Goal: Task Accomplishment & Management: Complete application form

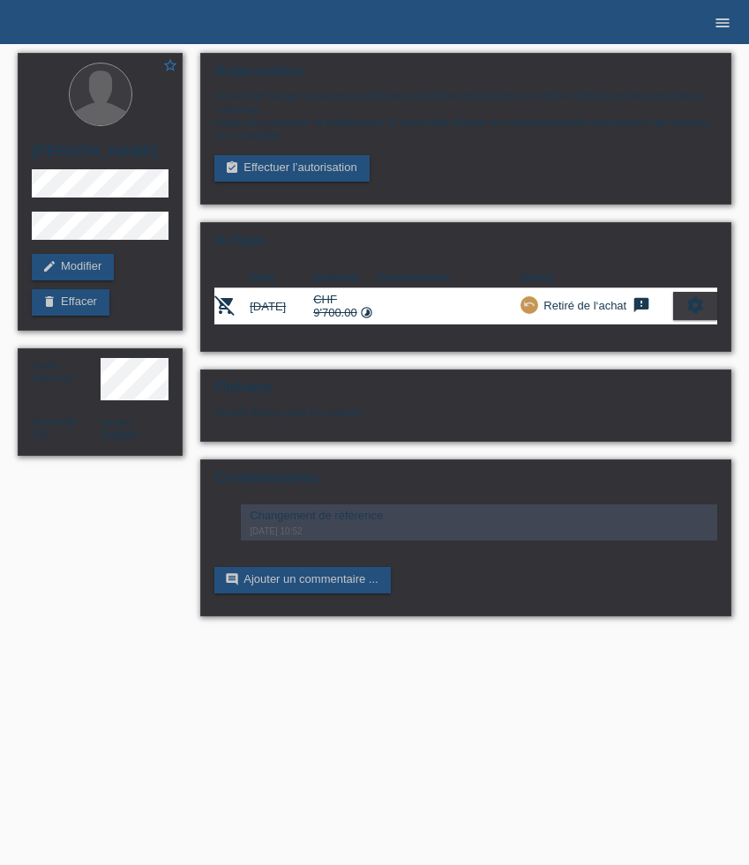
click at [721, 19] on icon "menu" at bounding box center [722, 23] width 18 height 18
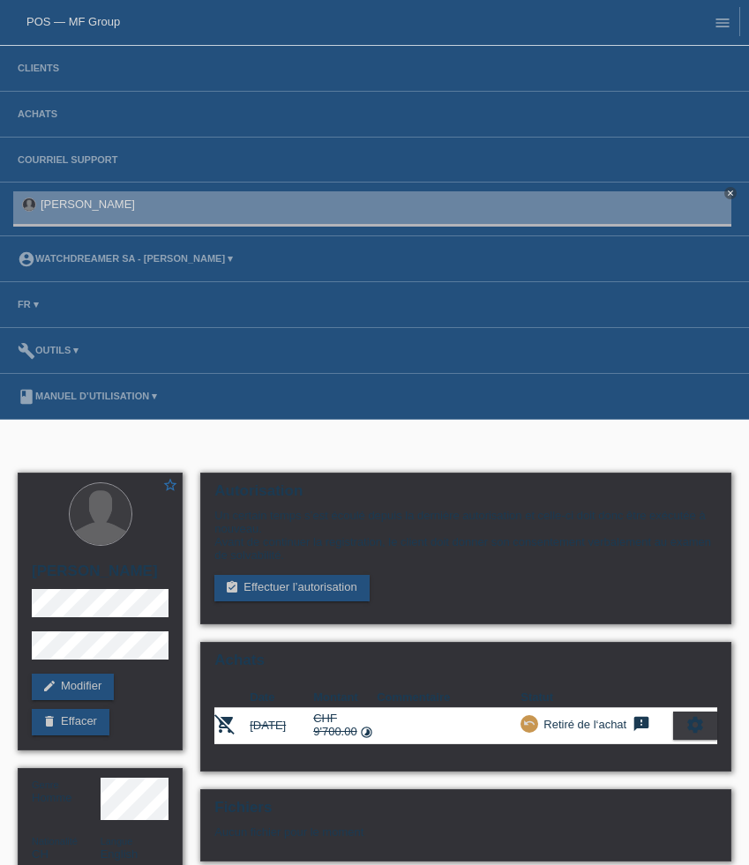
click at [32, 80] on li "Clients" at bounding box center [374, 69] width 749 height 46
click at [34, 71] on link "Clients" at bounding box center [38, 68] width 59 height 11
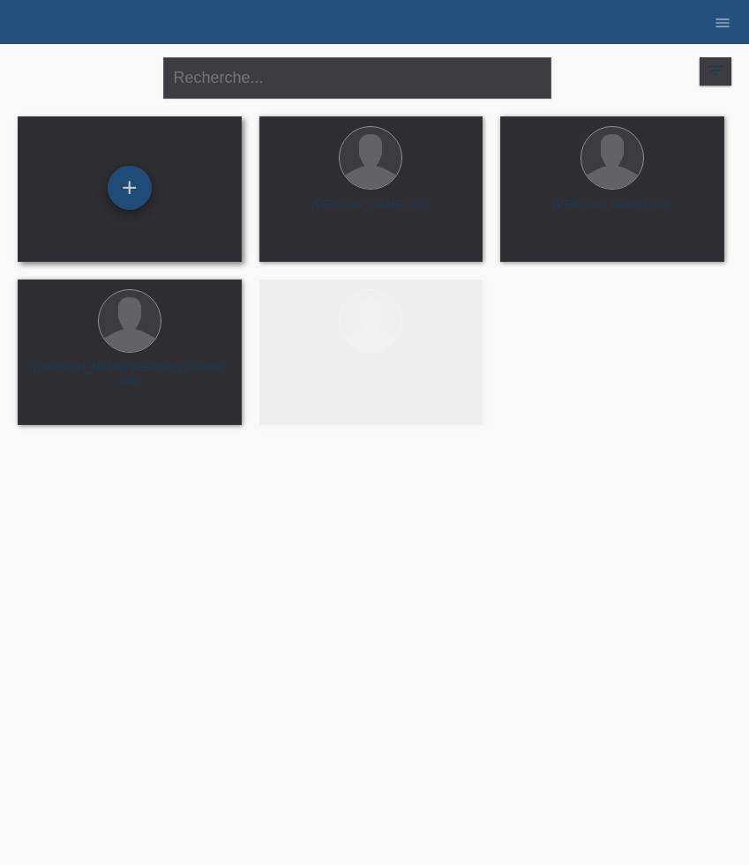
click at [147, 198] on div "+" at bounding box center [129, 188] width 42 height 30
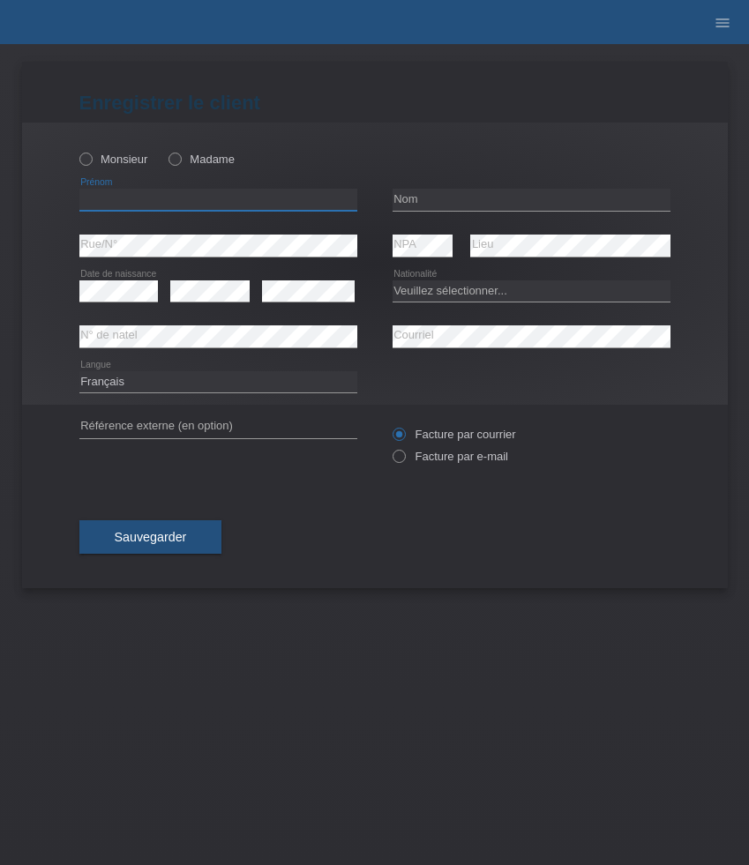
click at [150, 202] on input "text" at bounding box center [218, 200] width 278 height 22
paste input "[PERSON_NAME]"
type input "[PERSON_NAME]"
click at [136, 151] on div "Monsieur Madame" at bounding box center [218, 159] width 278 height 36
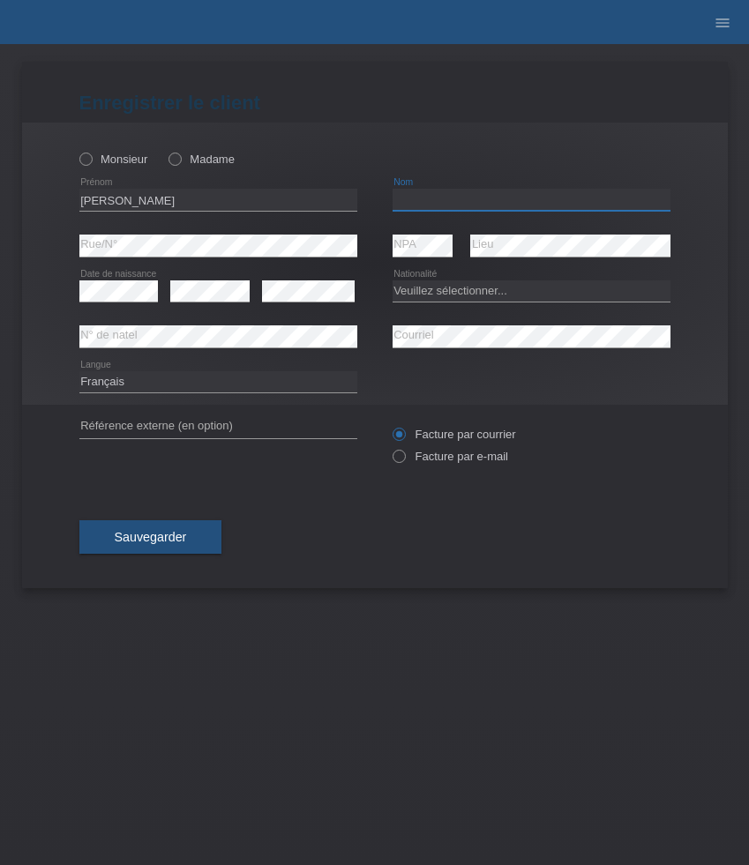
click at [444, 191] on input "text" at bounding box center [531, 200] width 278 height 22
paste input "[PERSON_NAME]"
type input "[PERSON_NAME]"
click at [93, 160] on label "Monsieur" at bounding box center [113, 159] width 69 height 13
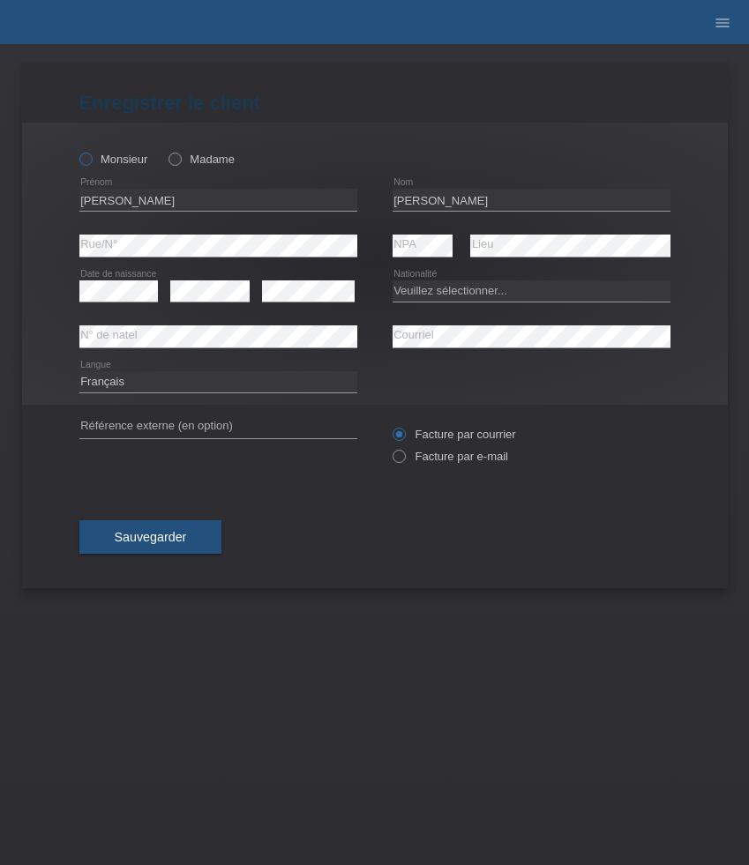
click at [91, 160] on input "Monsieur" at bounding box center [84, 158] width 11 height 11
radio input "true"
click at [451, 290] on select "Veuillez sélectionner... Suisse Allemagne Autriche Liechtenstein ------------ A…" at bounding box center [531, 290] width 278 height 21
select select "CH"
click at [392, 280] on select "Veuillez sélectionner... Suisse Allemagne Autriche Liechtenstein ------------ A…" at bounding box center [531, 290] width 278 height 21
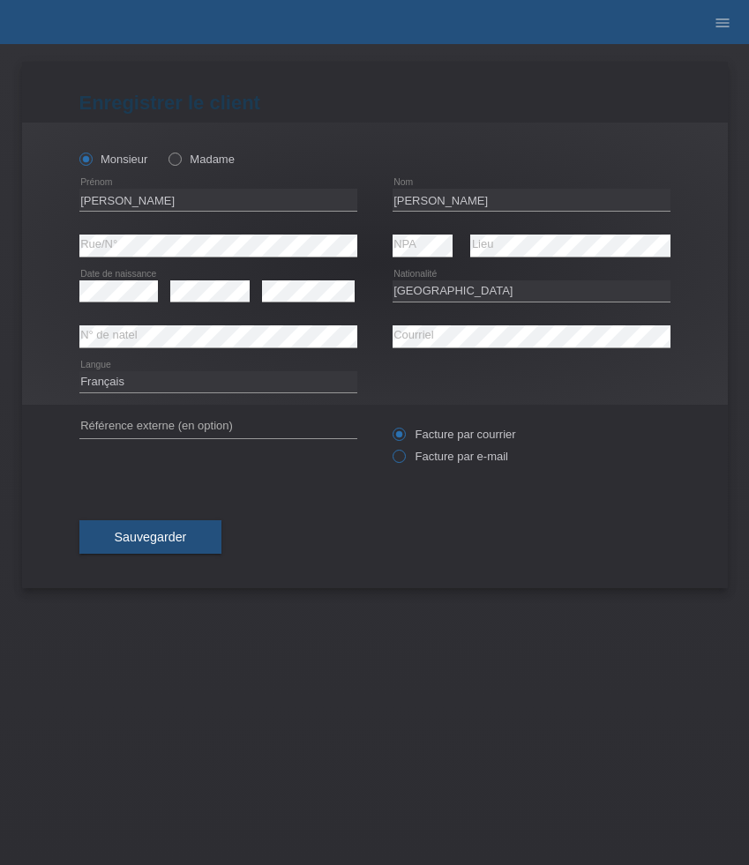
click at [448, 462] on label "Facture par e-mail" at bounding box center [450, 456] width 116 height 13
click at [404, 462] on input "Facture par e-mail" at bounding box center [397, 461] width 11 height 22
radio input "true"
click at [176, 551] on button "Sauvegarder" at bounding box center [150, 537] width 143 height 34
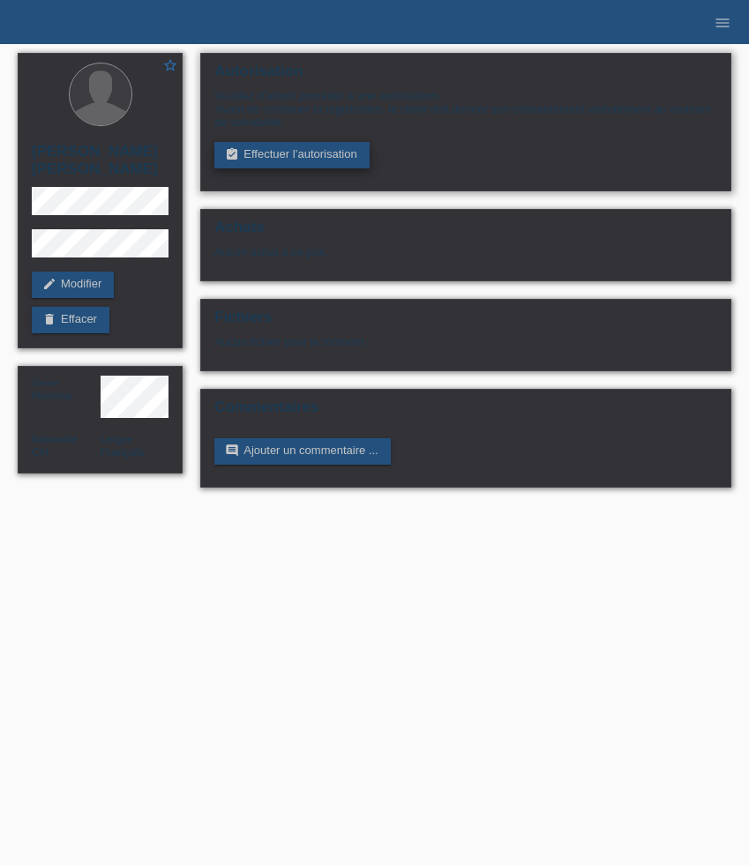
click at [284, 153] on link "assignment_turned_in Effectuer l’autorisation" at bounding box center [291, 155] width 154 height 26
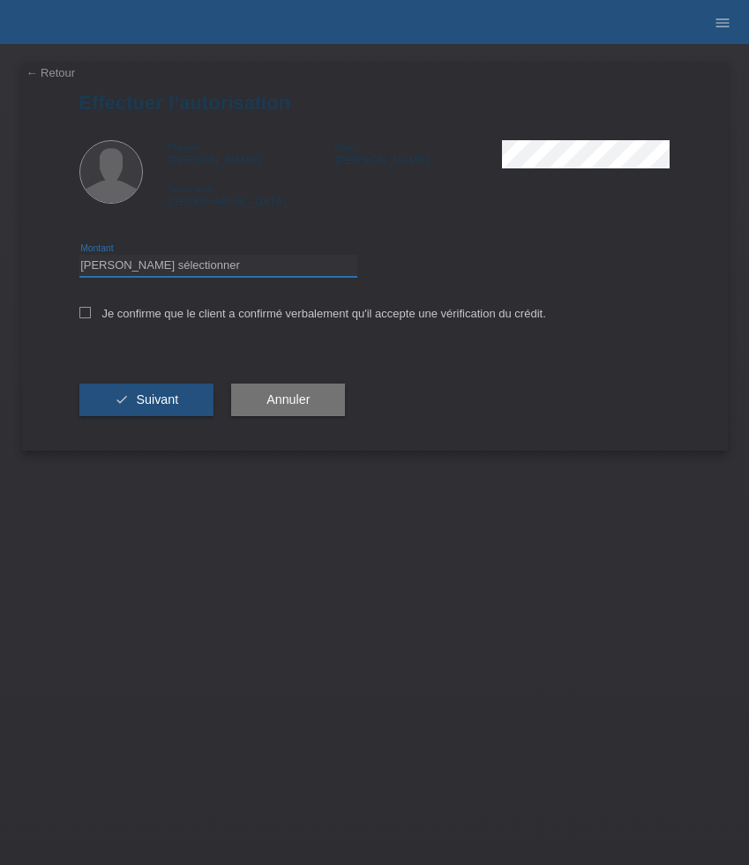
click at [207, 264] on select "Veuillez sélectionner CHF 1.00 - CHF 499.00 CHF 500.00 - CHF 1'999.00 CHF 2'000…" at bounding box center [218, 265] width 278 height 21
select select "3"
click at [79, 257] on select "Veuillez sélectionner CHF 1.00 - CHF 499.00 CHF 500.00 - CHF 1'999.00 CHF 2'000…" at bounding box center [218, 265] width 278 height 21
click at [163, 320] on label "Je confirme que le client a confirmé verbalement qu'il accepte une vérification…" at bounding box center [312, 313] width 466 height 13
click at [91, 318] on input "Je confirme que le client a confirmé verbalement qu'il accepte une vérification…" at bounding box center [84, 312] width 11 height 11
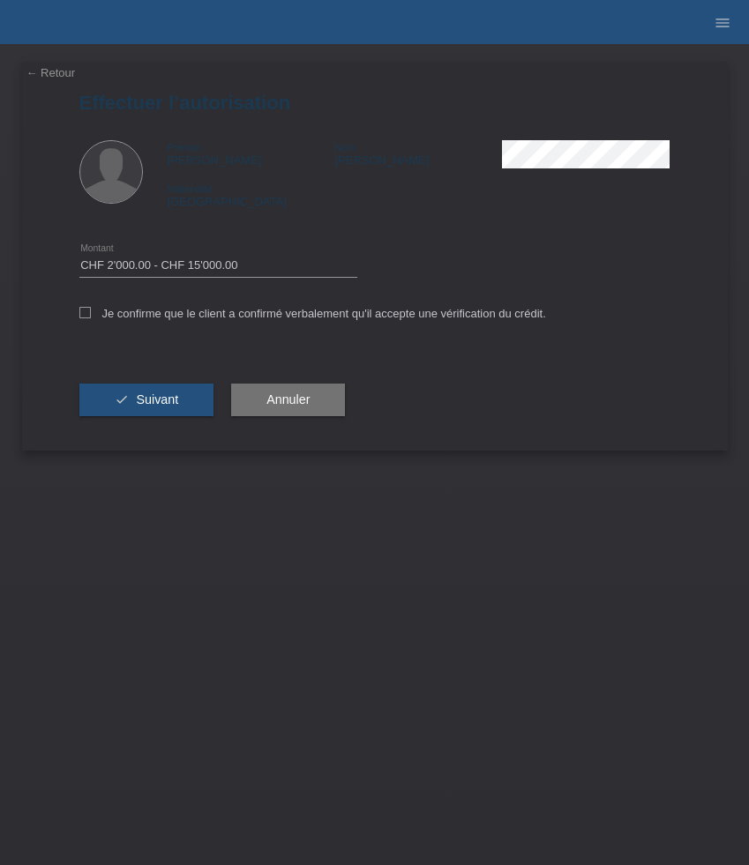
checkbox input "true"
click at [158, 394] on button "check Suivant" at bounding box center [146, 401] width 135 height 34
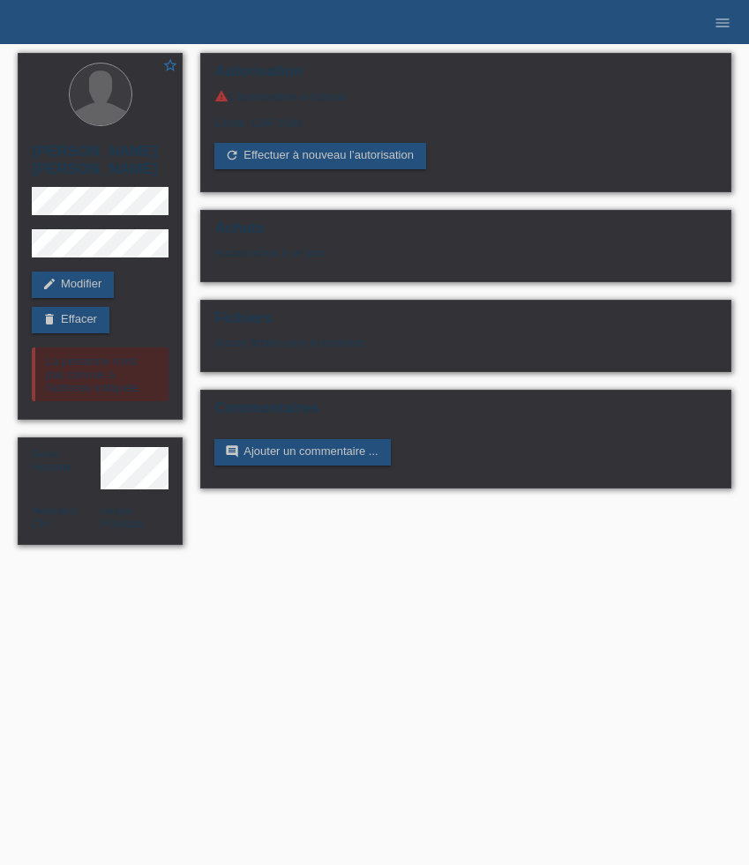
click at [708, 14] on li "menu" at bounding box center [722, 22] width 35 height 45
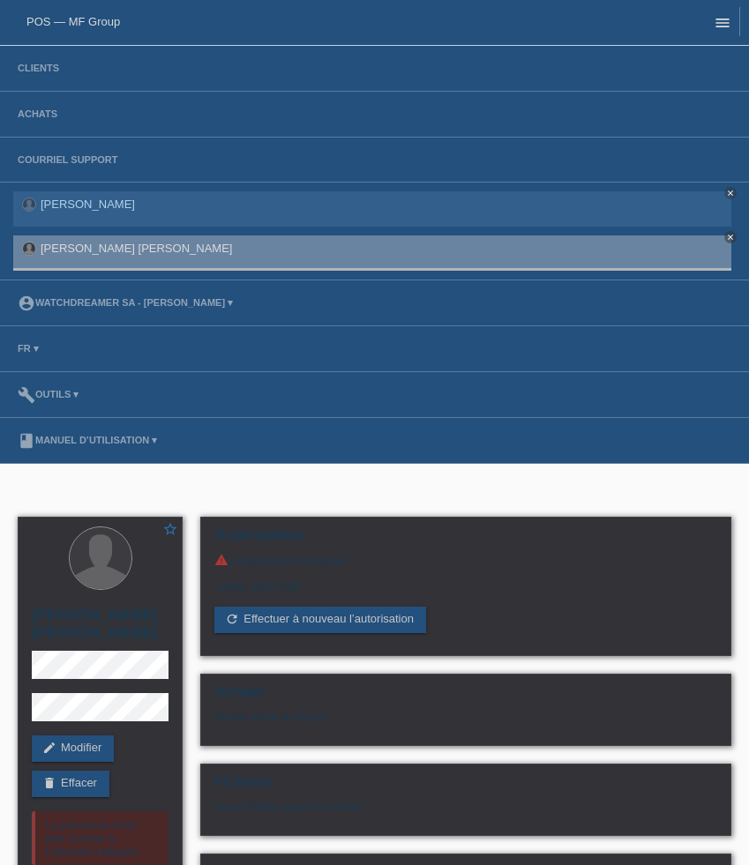
click at [715, 19] on icon "menu" at bounding box center [722, 23] width 18 height 18
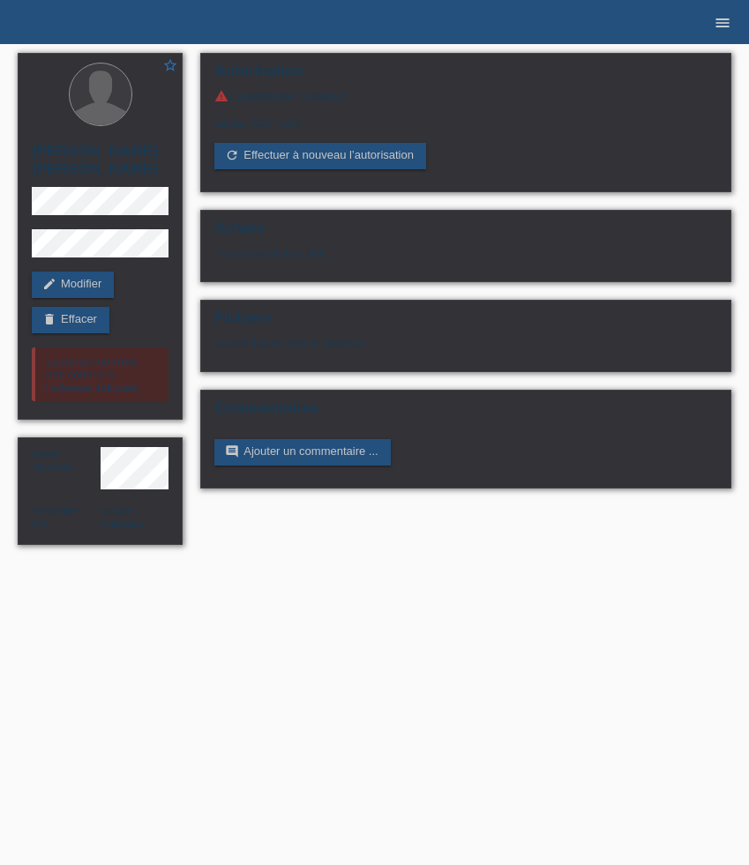
click at [718, 24] on icon "menu" at bounding box center [722, 23] width 18 height 18
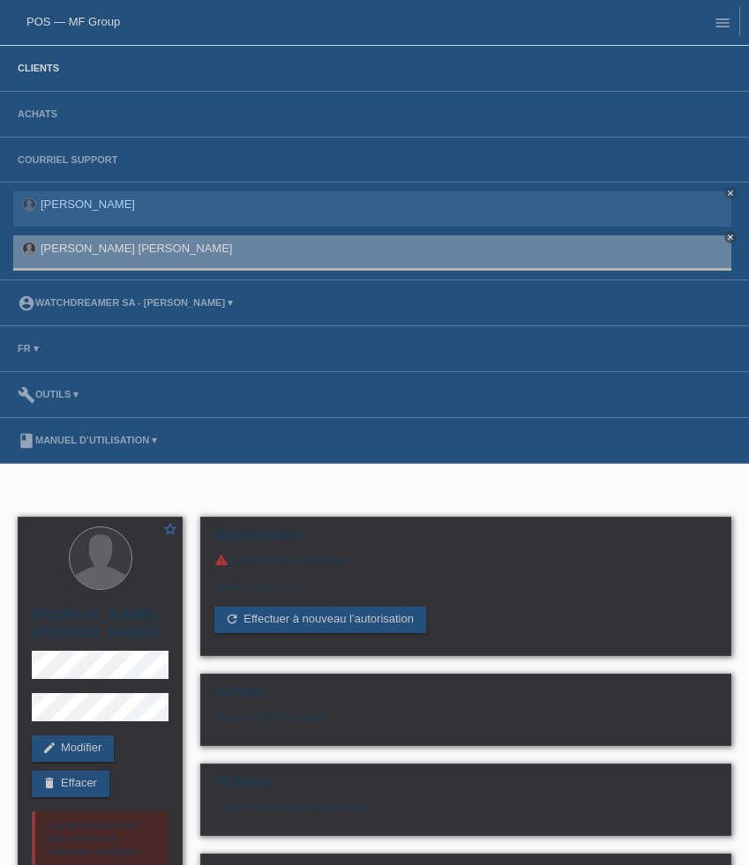
click at [43, 72] on link "Clients" at bounding box center [38, 68] width 59 height 11
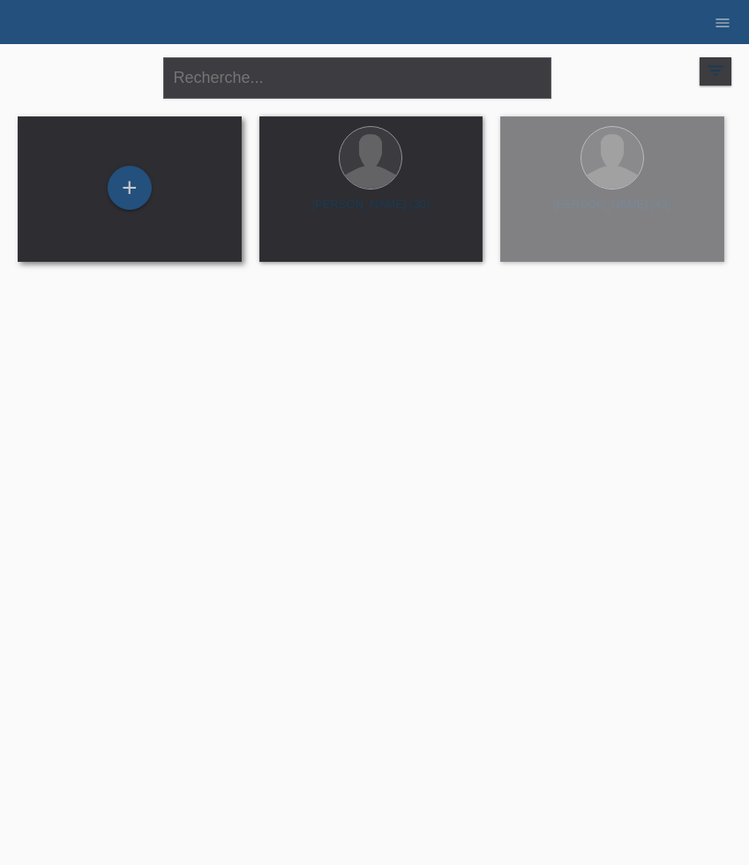
click at [101, 204] on div "+" at bounding box center [130, 189] width 196 height 47
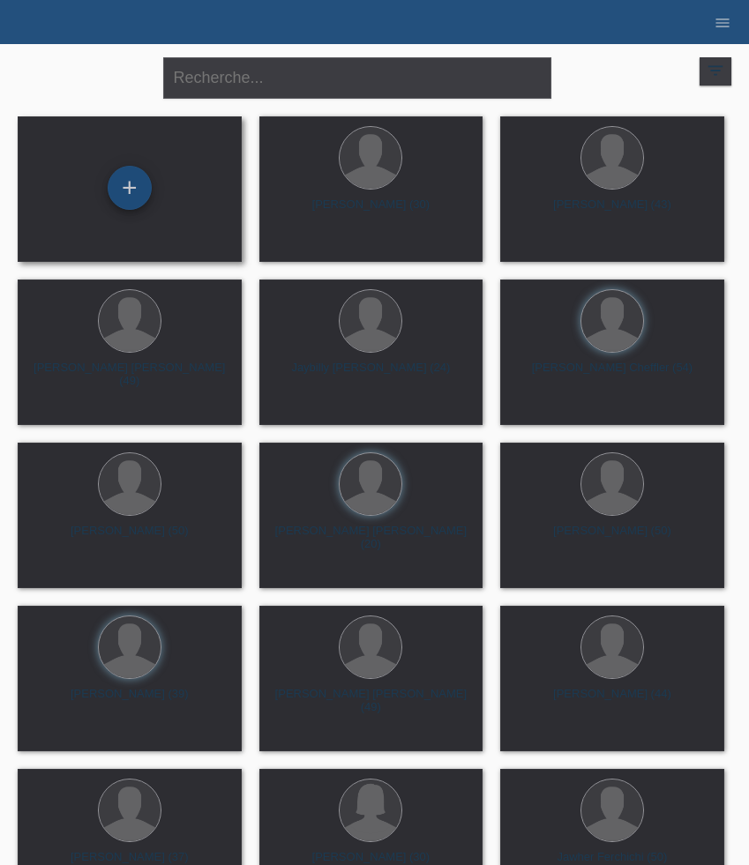
click at [131, 193] on div "+" at bounding box center [130, 188] width 44 height 44
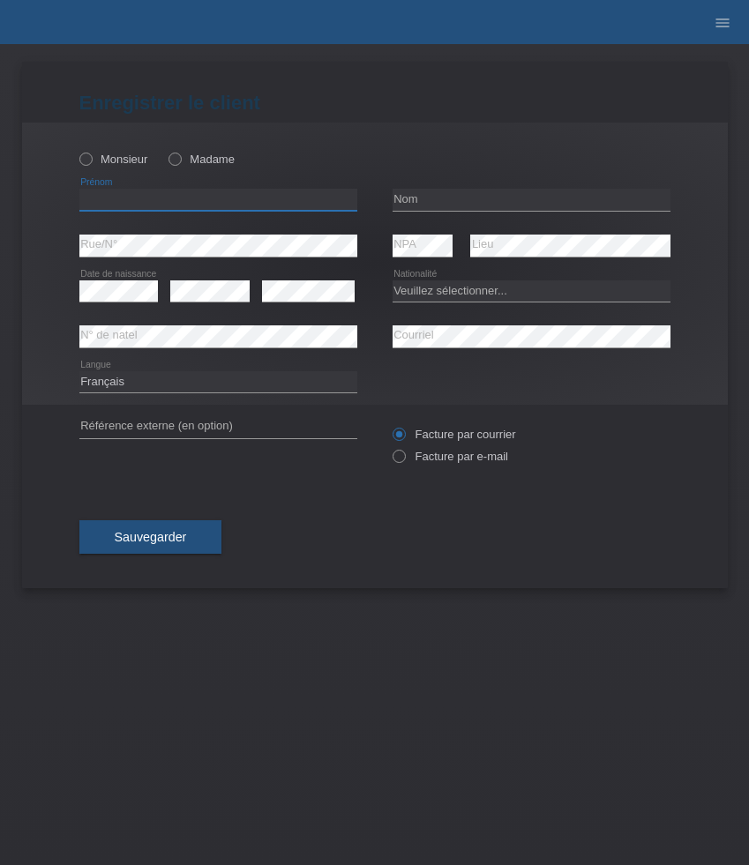
click at [145, 198] on input "text" at bounding box center [218, 200] width 278 height 22
paste input "Grégoire"
type input "Grégoire"
click at [93, 163] on label "Monsieur" at bounding box center [113, 159] width 69 height 13
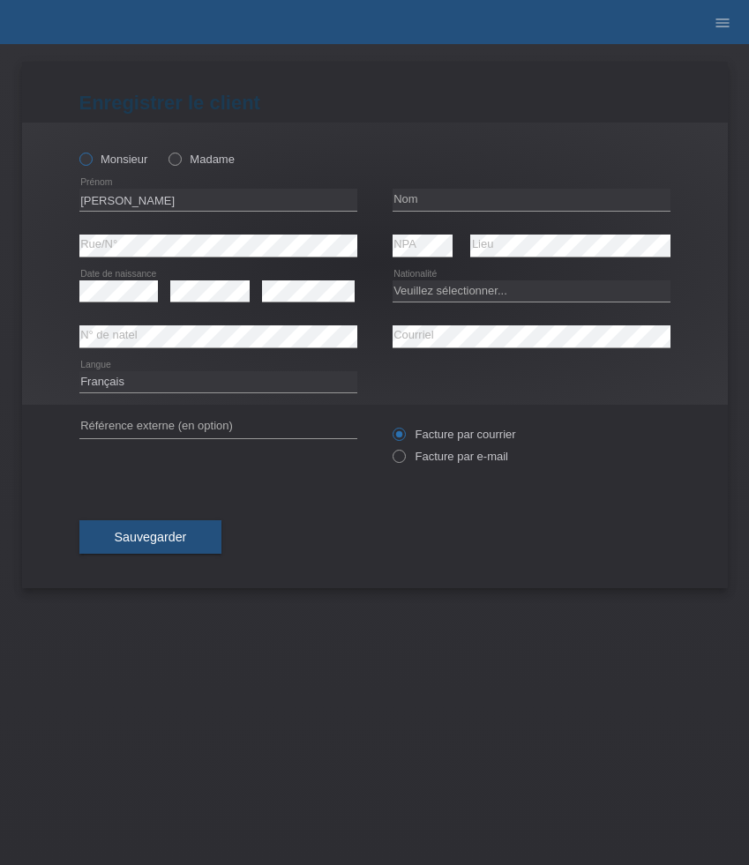
click at [91, 163] on input "Monsieur" at bounding box center [84, 158] width 11 height 11
radio input "true"
click at [437, 195] on input "text" at bounding box center [531, 200] width 278 height 22
paste input "Kiehl"
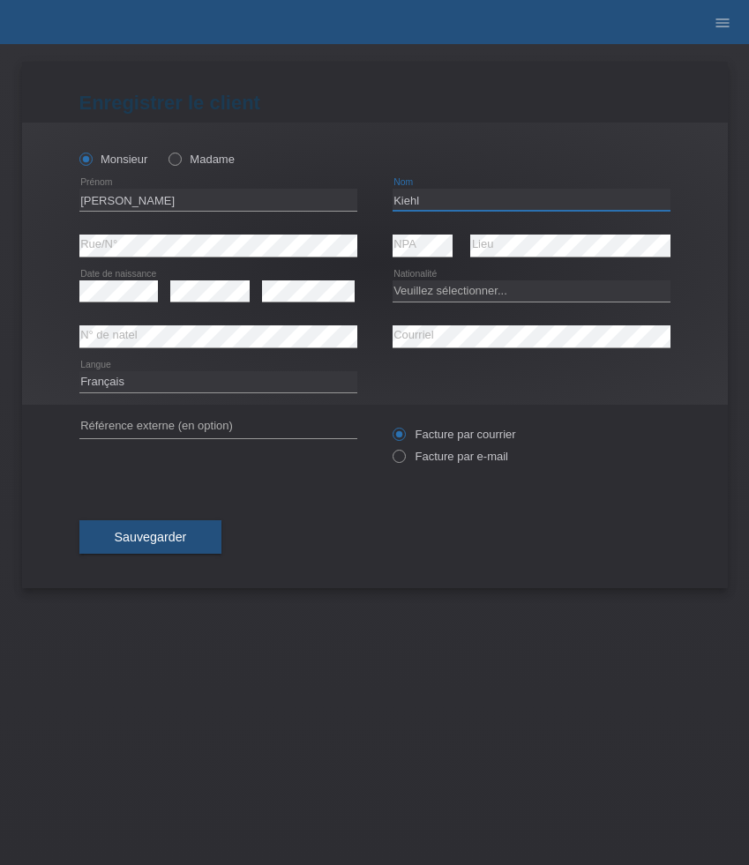
type input "Kiehl"
click at [491, 292] on select "Veuillez sélectionner... Suisse Allemagne Autriche Liechtenstein ------------ A…" at bounding box center [531, 290] width 278 height 21
select select "CH"
click at [392, 280] on select "Veuillez sélectionner... Suisse Allemagne Autriche Liechtenstein ------------ A…" at bounding box center [531, 290] width 278 height 21
click at [435, 457] on label "Facture par e-mail" at bounding box center [450, 456] width 116 height 13
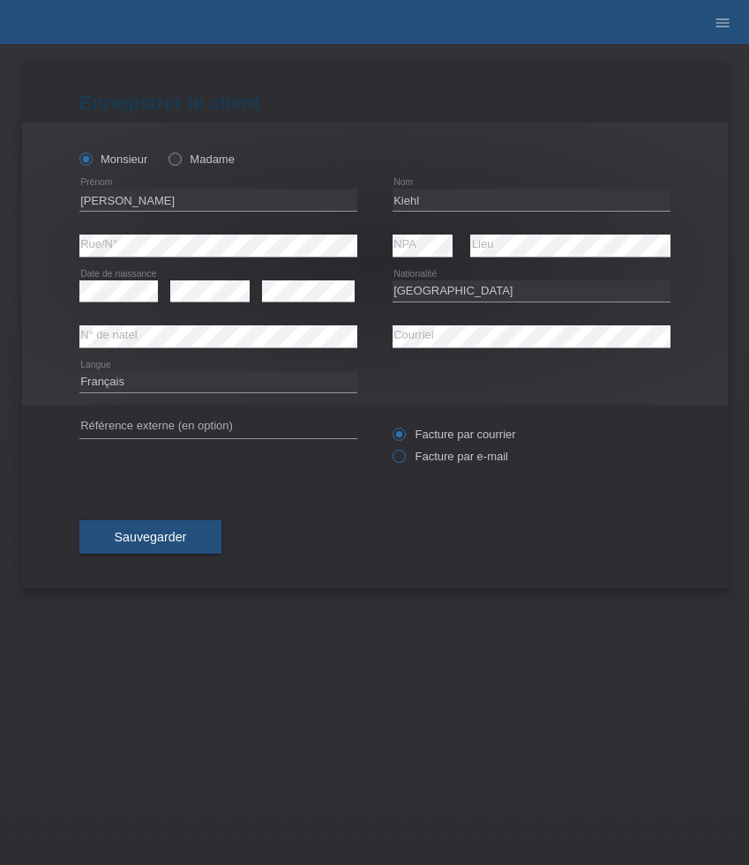
click at [404, 457] on input "Facture par e-mail" at bounding box center [397, 461] width 11 height 22
radio input "true"
click at [188, 536] on button "Sauvegarder" at bounding box center [150, 537] width 143 height 34
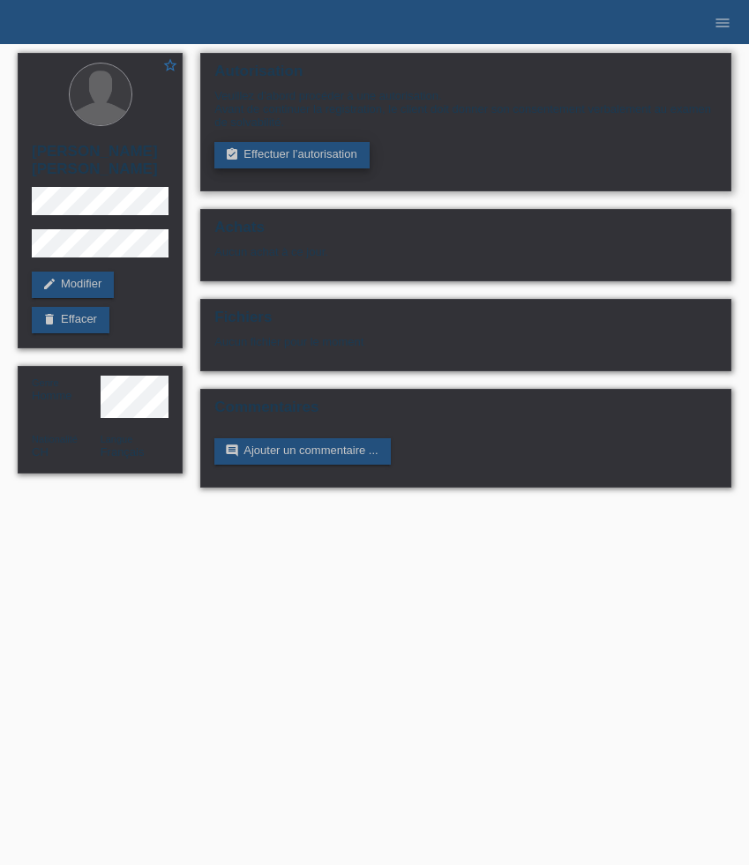
click at [304, 158] on link "assignment_turned_in Effectuer l’autorisation" at bounding box center [291, 155] width 154 height 26
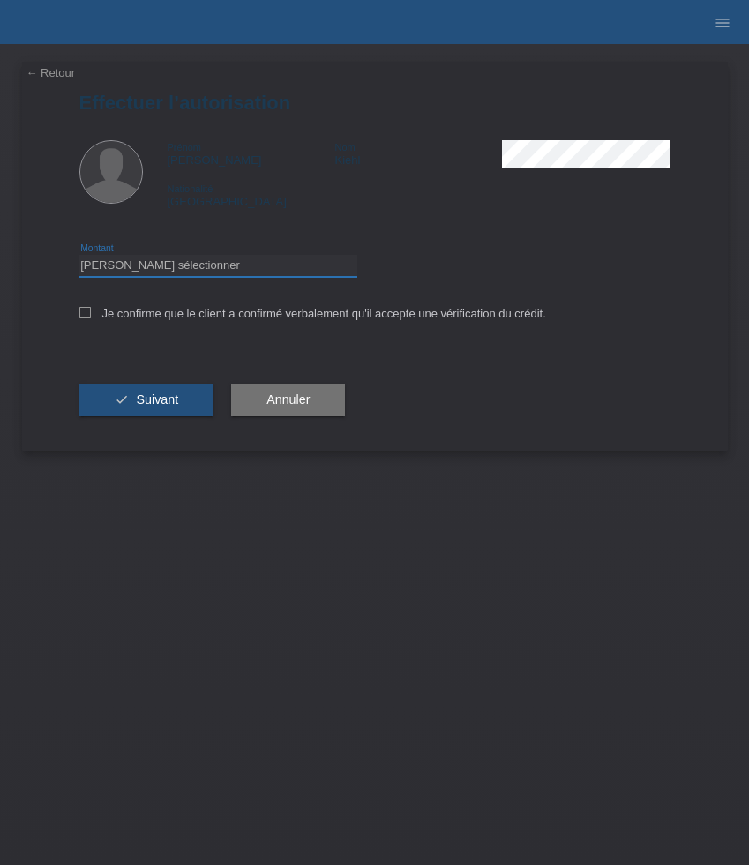
click at [190, 259] on select "Veuillez sélectionner CHF 1.00 - CHF 499.00 CHF 500.00 - CHF 1'999.00 CHF 2'000…" at bounding box center [218, 265] width 278 height 21
select select "2"
click at [79, 257] on select "Veuillez sélectionner CHF 1.00 - CHF 499.00 CHF 500.00 - CHF 1'999.00 CHF 2'000…" at bounding box center [218, 265] width 278 height 21
click at [89, 318] on icon at bounding box center [84, 312] width 11 height 11
click at [89, 318] on input "Je confirme que le client a confirmé verbalement qu'il accepte une vérification…" at bounding box center [84, 312] width 11 height 11
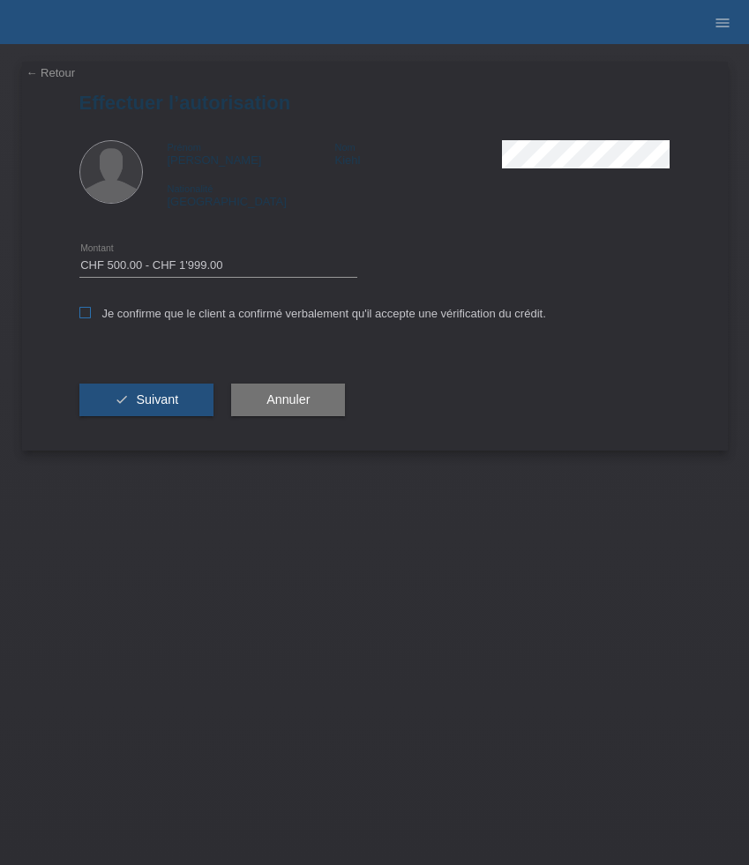
checkbox input "true"
click at [160, 401] on span "Suivant" at bounding box center [157, 399] width 42 height 14
